Goal: Check status: Check status

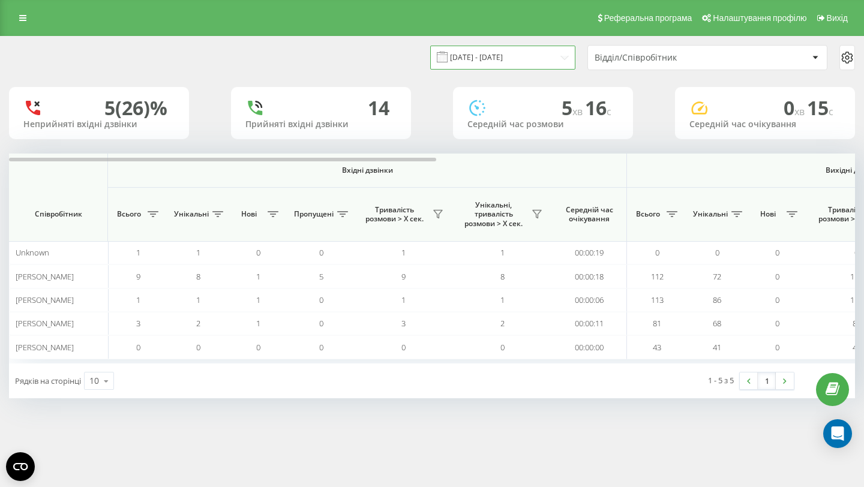
click at [495, 56] on input "28.07.2025 - 03.08.2025" at bounding box center [502, 57] width 145 height 23
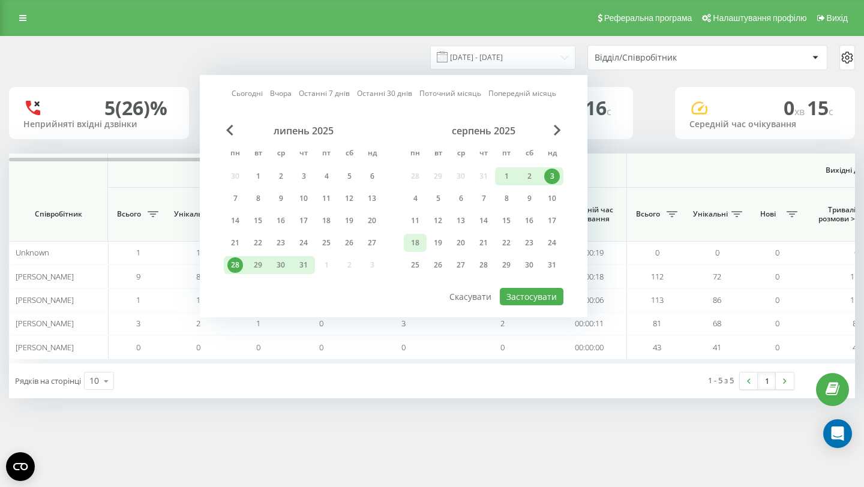
click at [419, 240] on div "18" at bounding box center [415, 243] width 16 height 16
click at [555, 248] on div "24" at bounding box center [552, 243] width 16 height 16
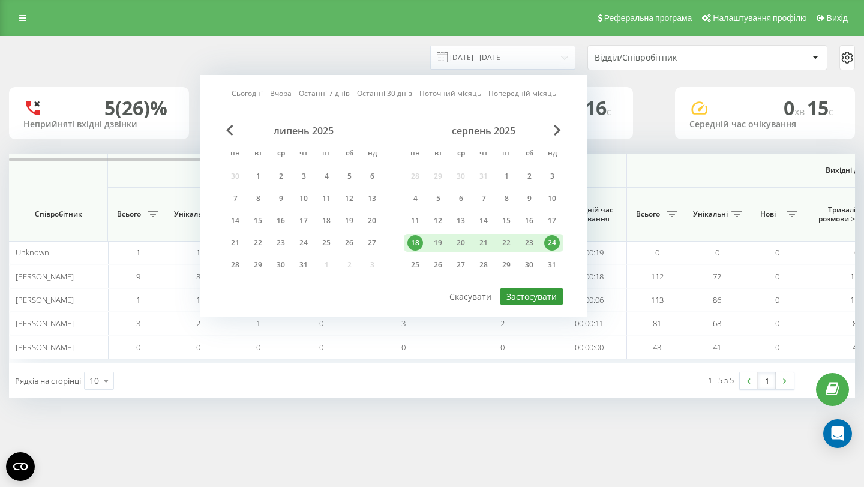
click at [549, 295] on button "Застосувати" at bounding box center [532, 296] width 64 height 17
type input "18.08.2025 - 24.08.2025"
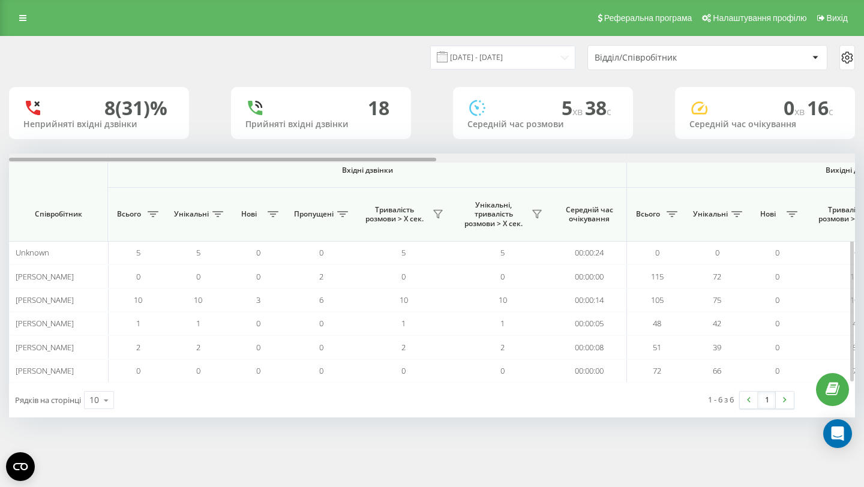
scroll to position [0, 828]
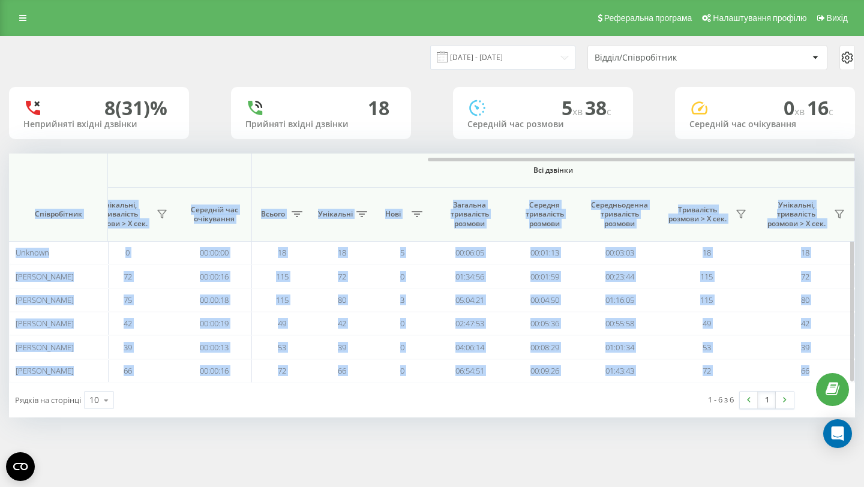
drag, startPoint x: 210, startPoint y: 162, endPoint x: 509, endPoint y: 175, distance: 299.2
click at [509, 175] on div "Вхідні дзвінки Вихідні дзвінки Всі дзвінки Співробітник Всього Унікальні Нові П…" at bounding box center [432, 268] width 846 height 229
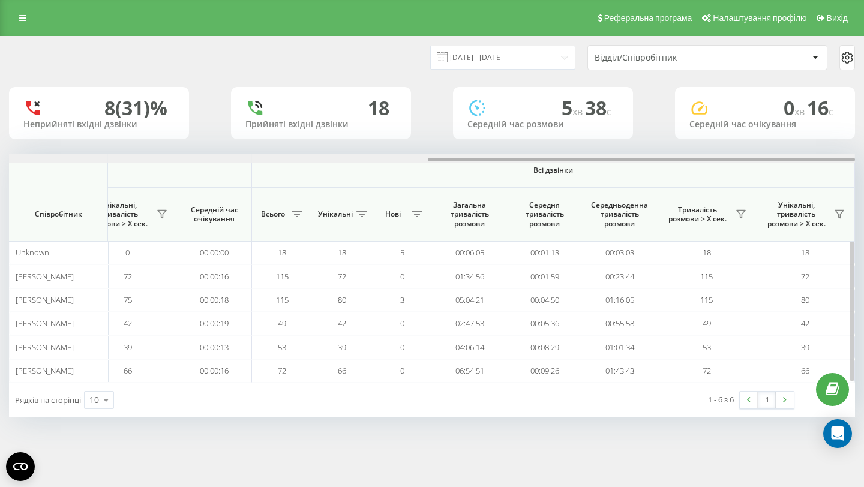
drag, startPoint x: 469, startPoint y: 157, endPoint x: 486, endPoint y: 158, distance: 16.2
click at [486, 158] on div at bounding box center [432, 158] width 846 height 9
